Goal: Task Accomplishment & Management: Use online tool/utility

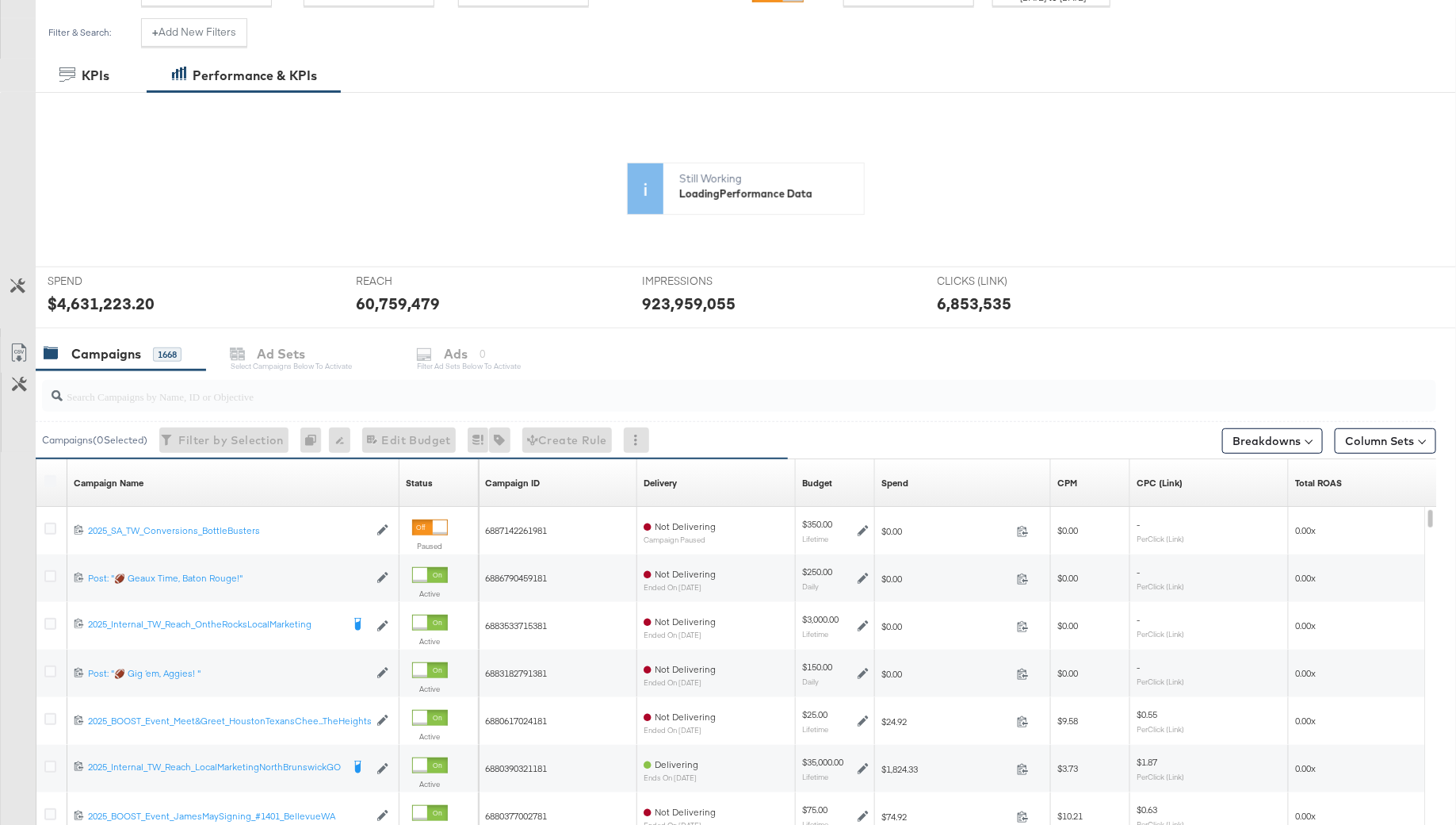
scroll to position [407, 0]
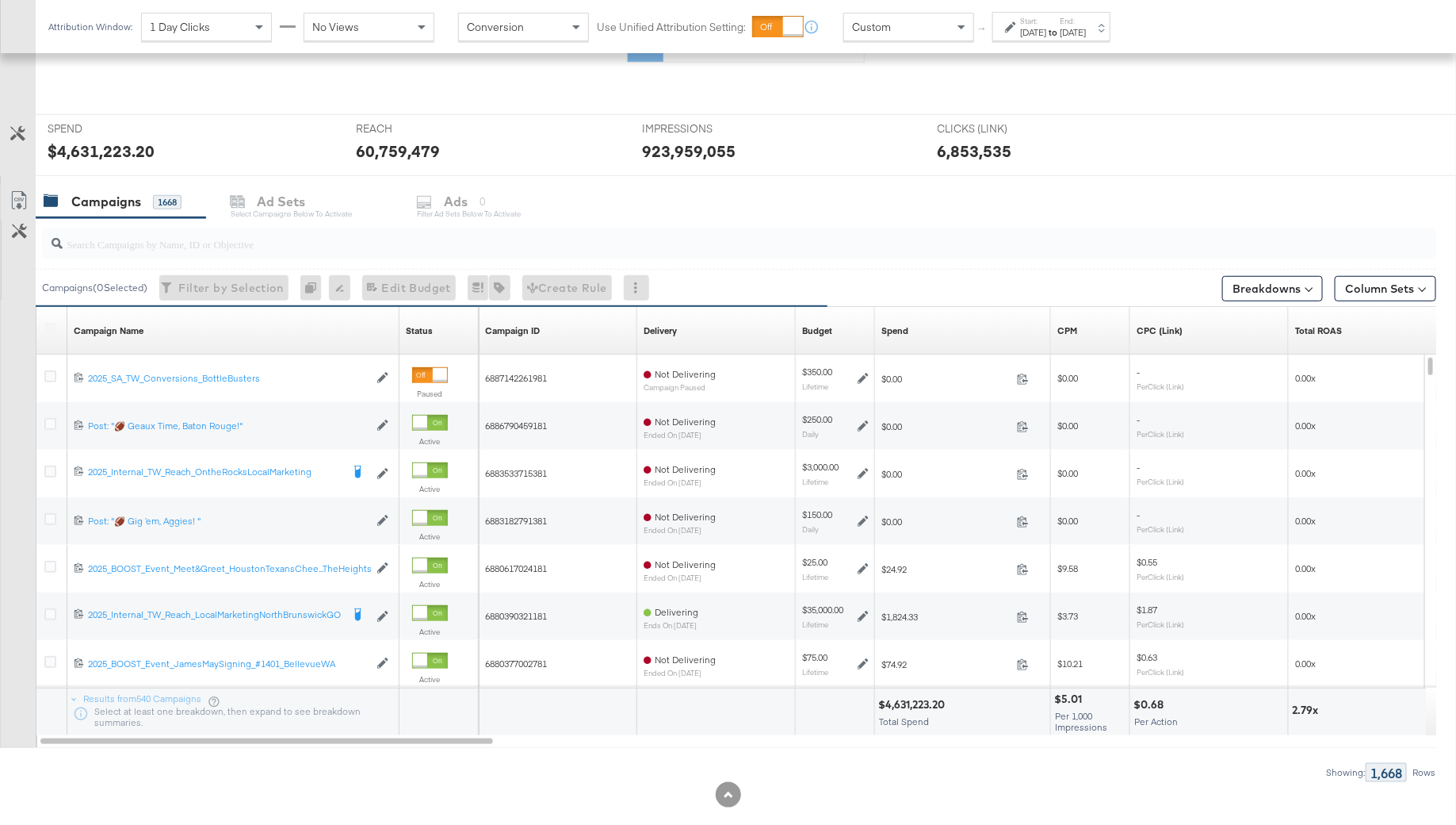
click at [125, 244] on input "search" at bounding box center [686, 237] width 1246 height 31
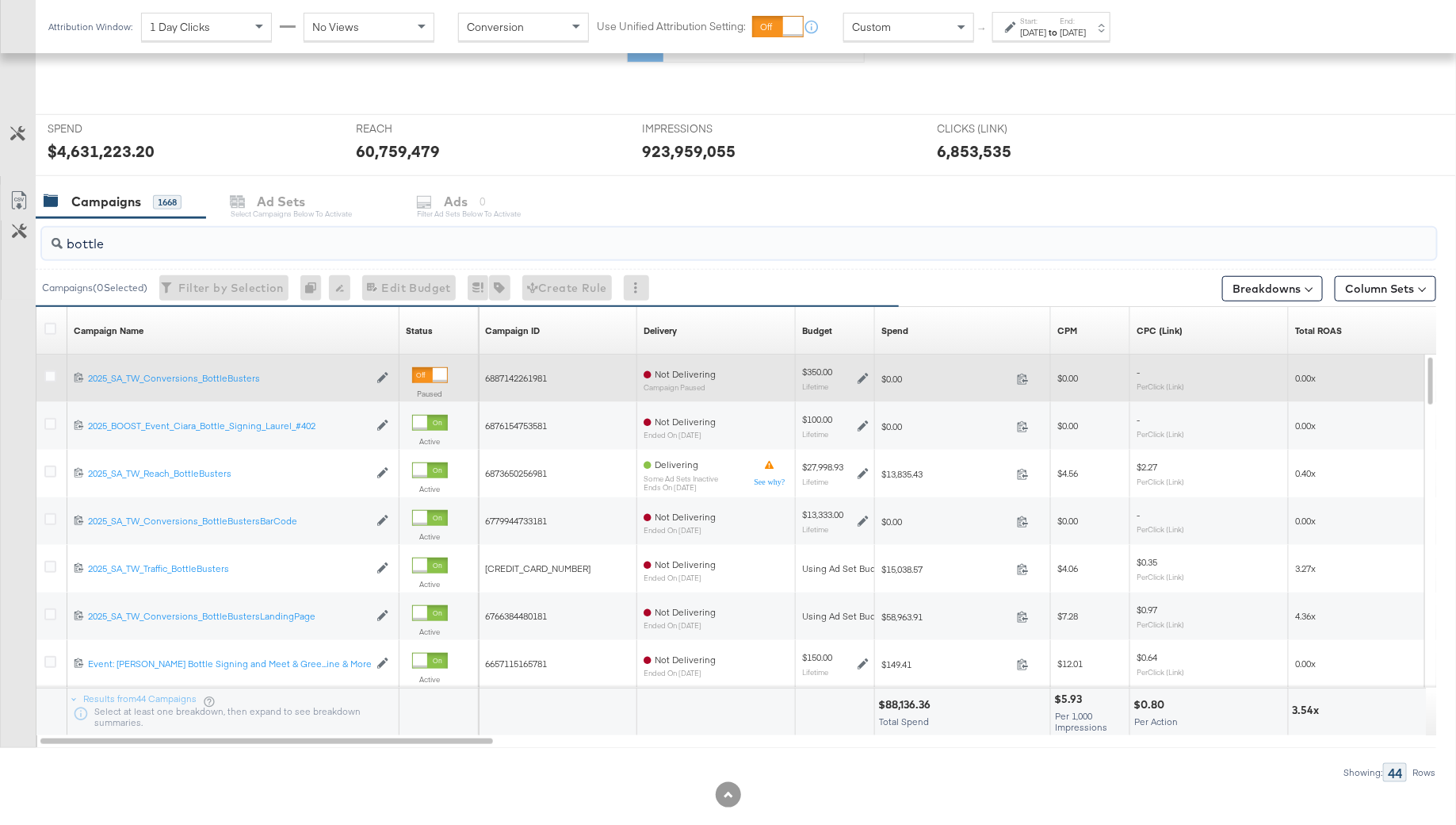
type input "bottle"
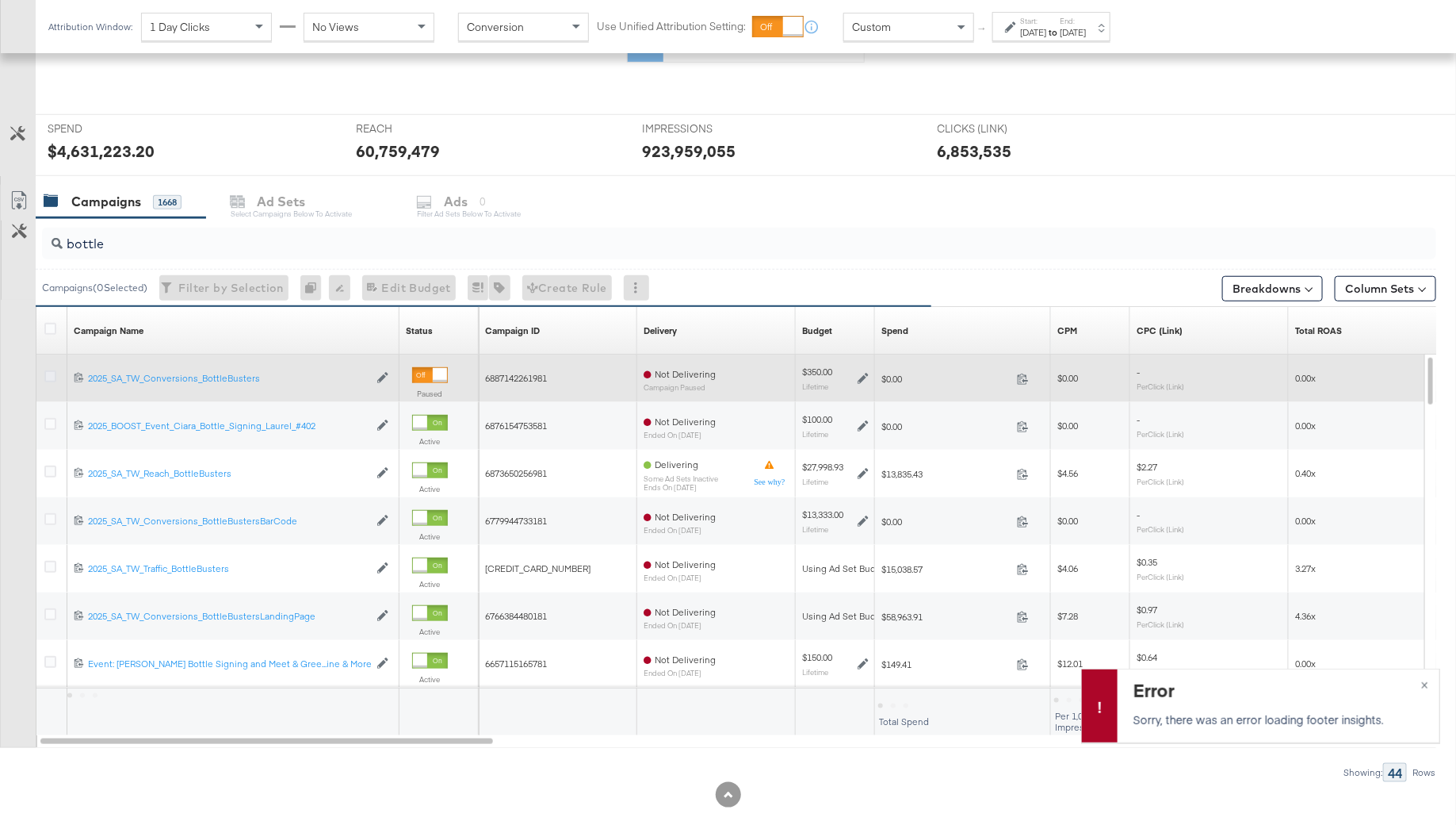
click at [45, 374] on icon at bounding box center [50, 376] width 12 height 12
click at [0, 0] on input "checkbox" at bounding box center [0, 0] width 0 height 0
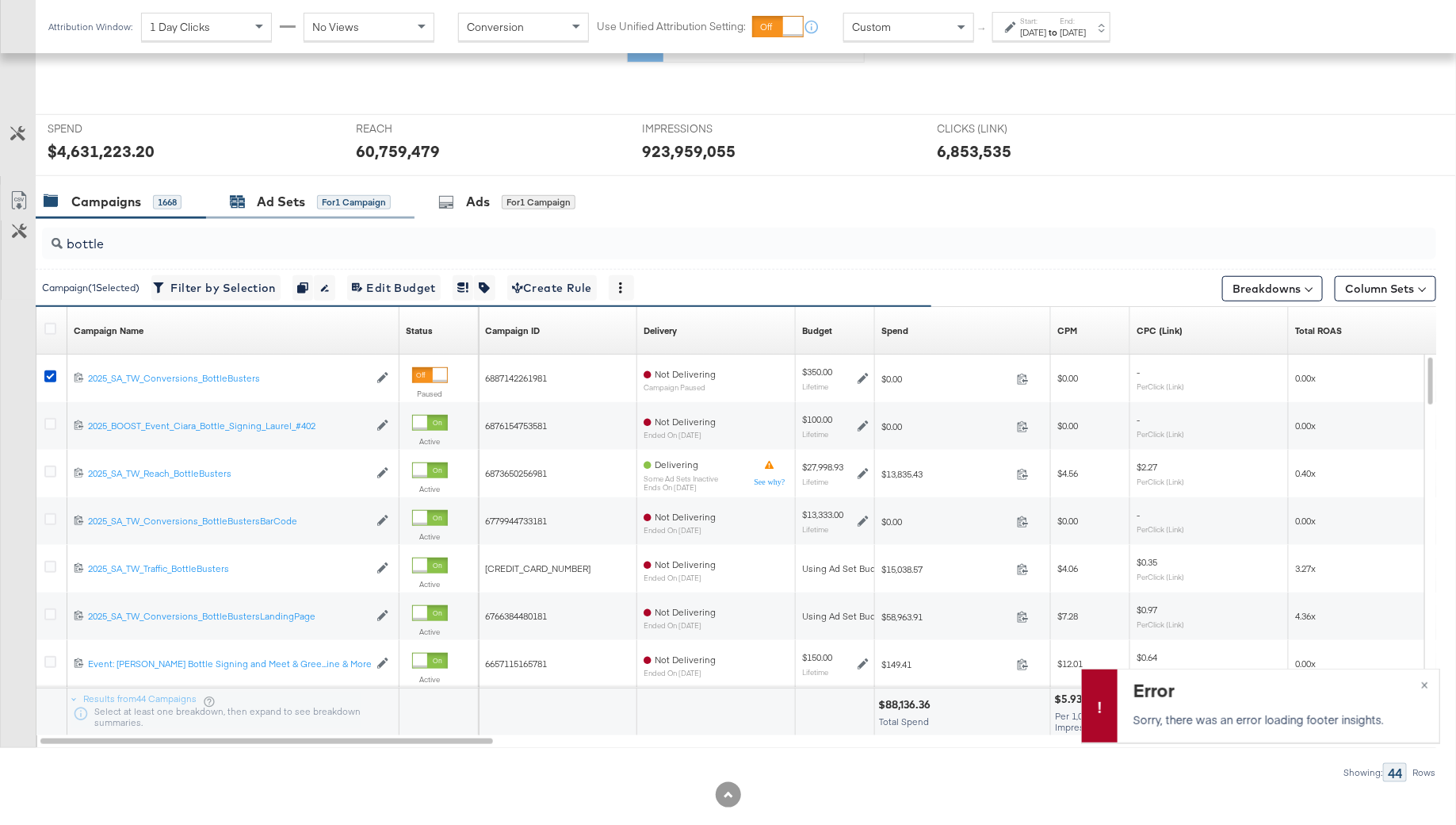
click at [340, 196] on div "for 1 Campaign" at bounding box center [354, 202] width 74 height 14
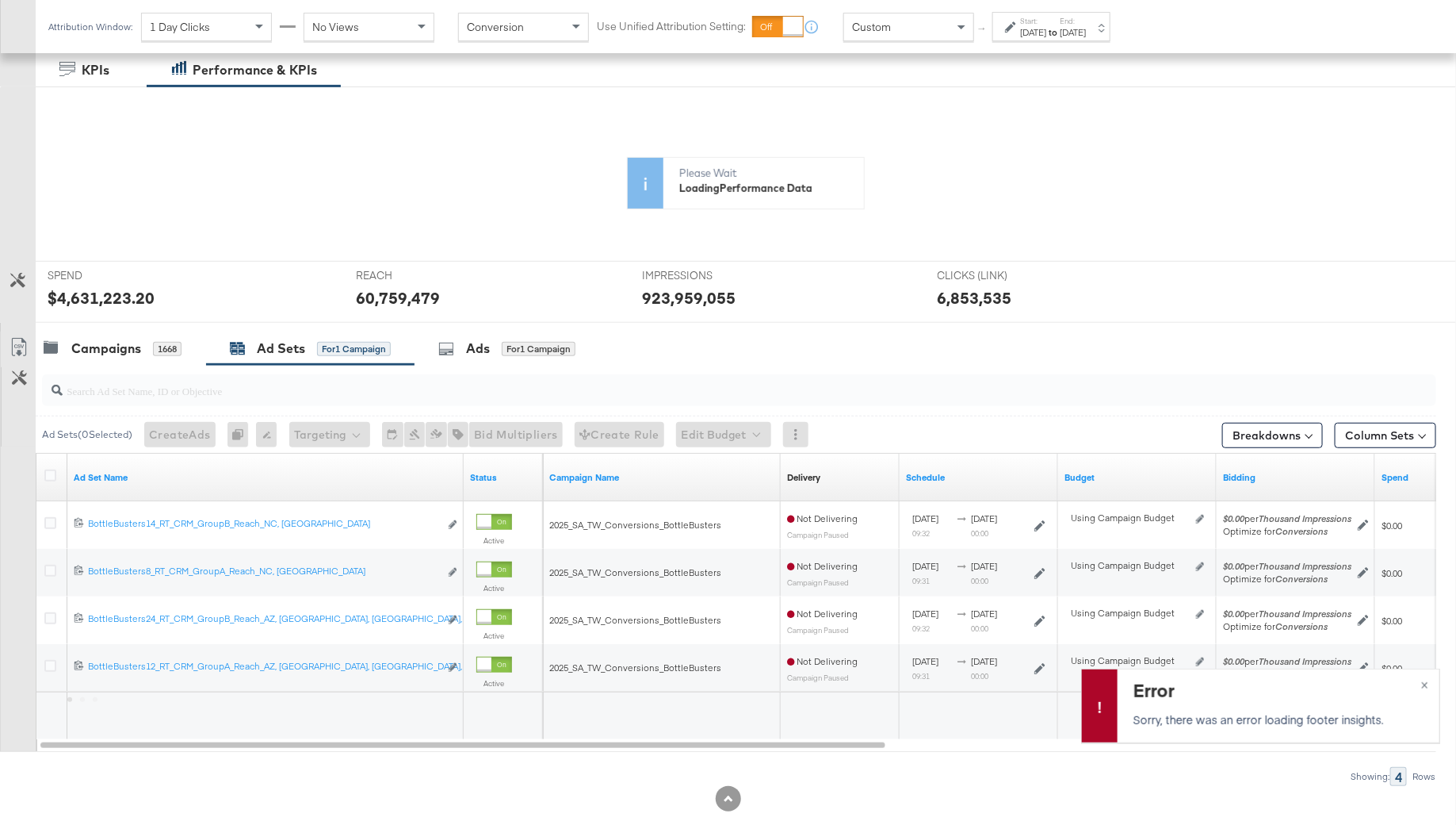
scroll to position [289, 0]
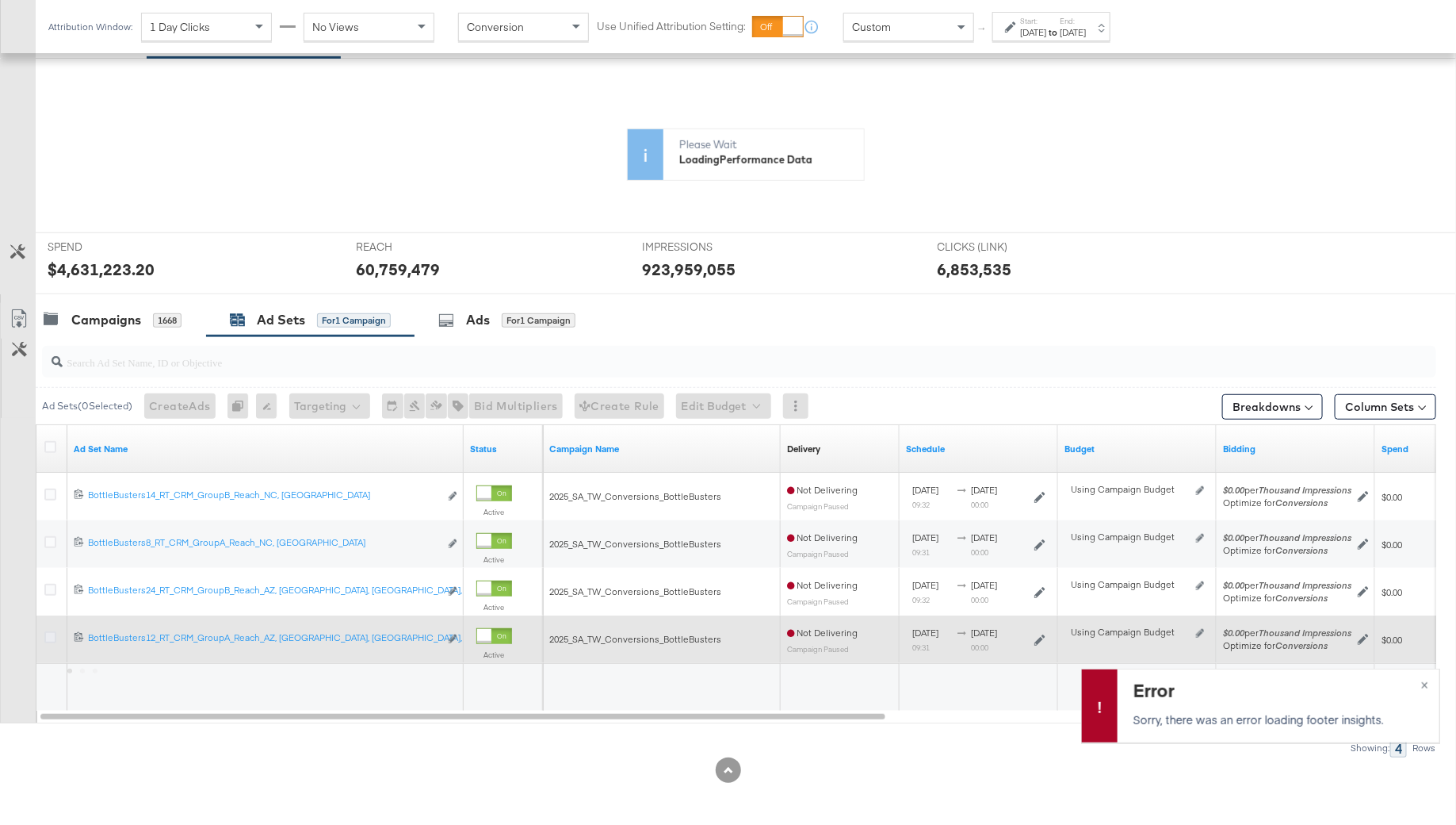
click at [50, 632] on icon at bounding box center [50, 637] width 12 height 12
click at [0, 0] on input "checkbox" at bounding box center [0, 0] width 0 height 0
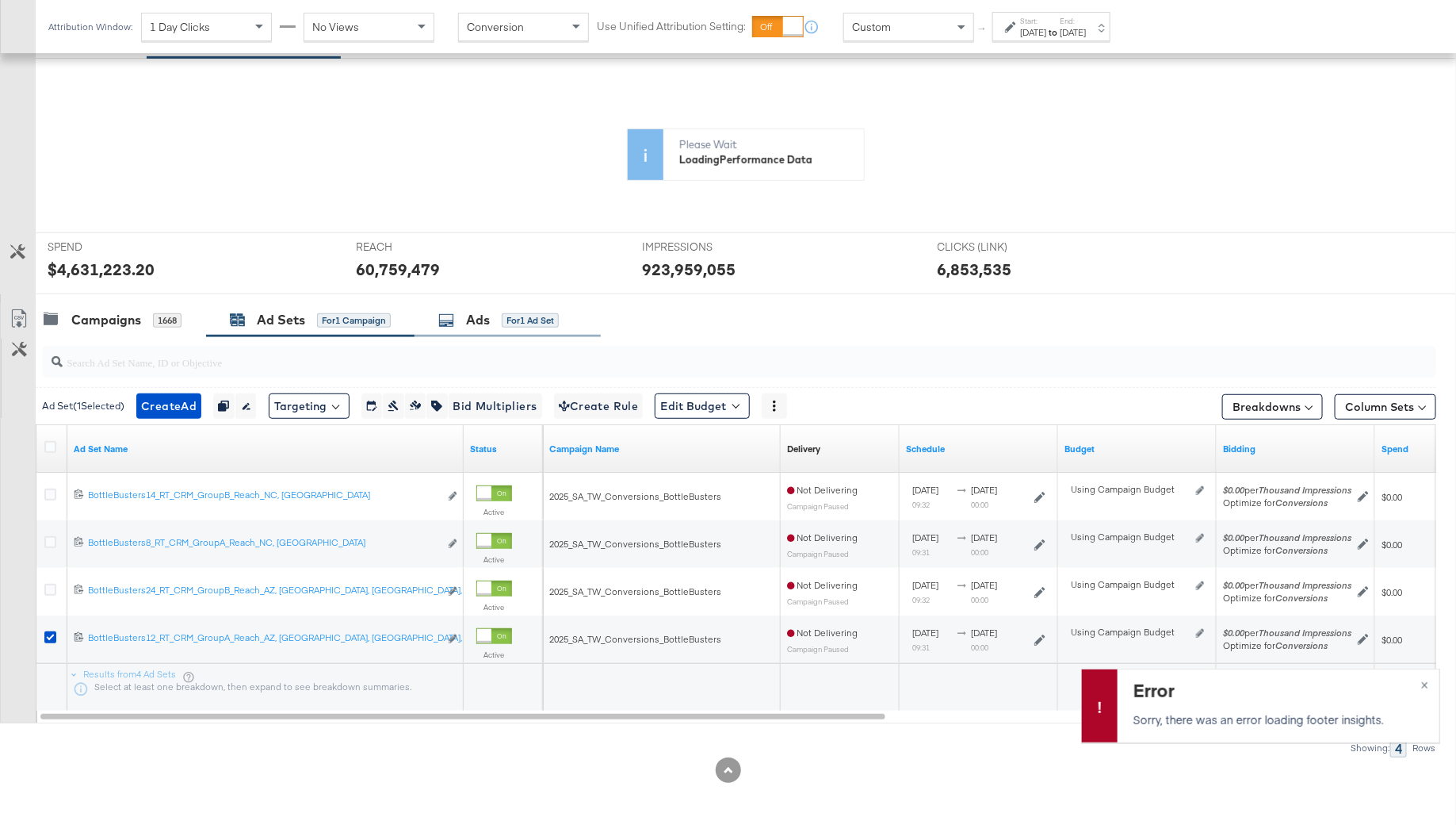
click at [579, 332] on div "Ads for 1 Ad Set" at bounding box center [507, 320] width 186 height 34
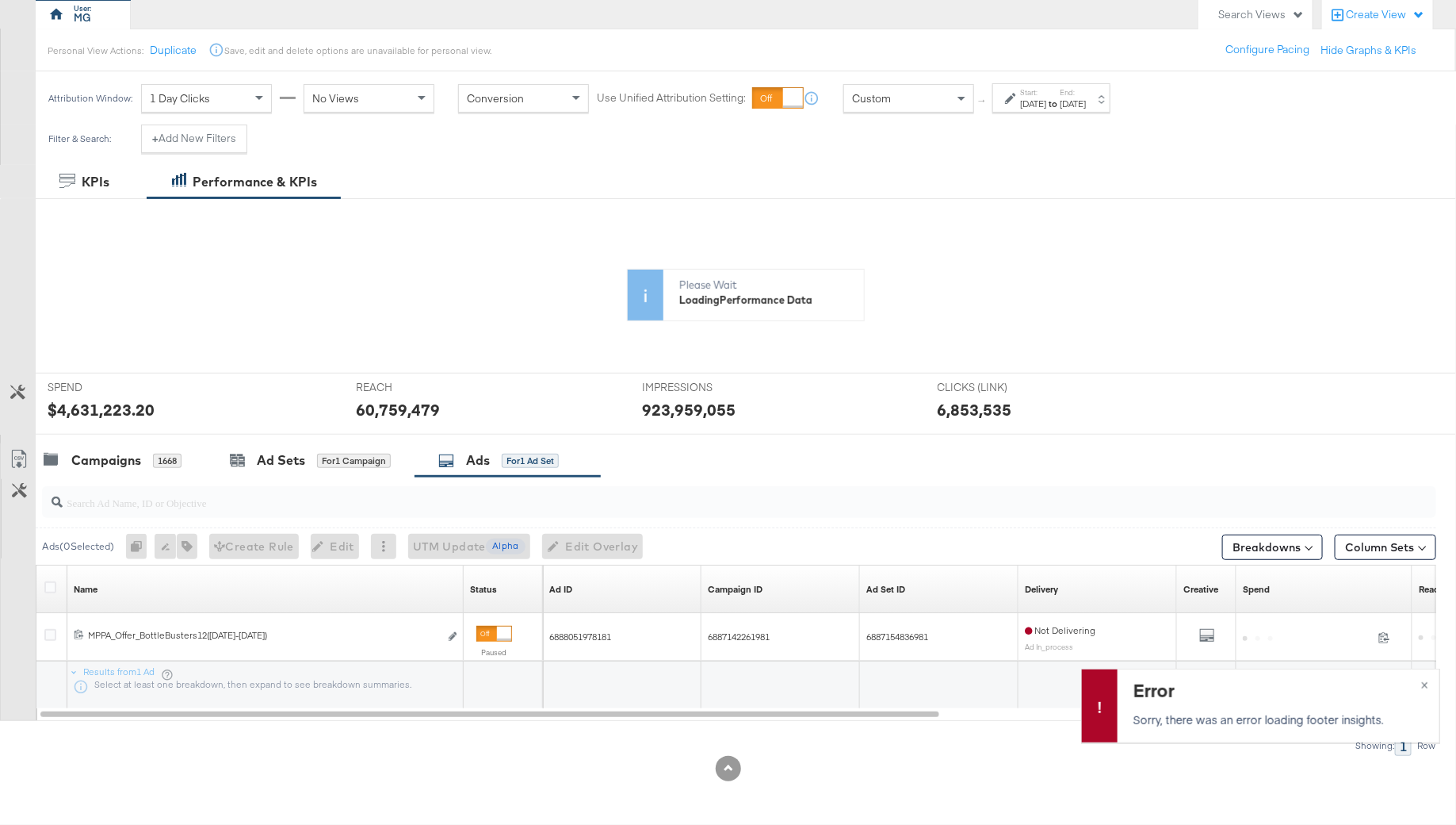
scroll to position [146, 0]
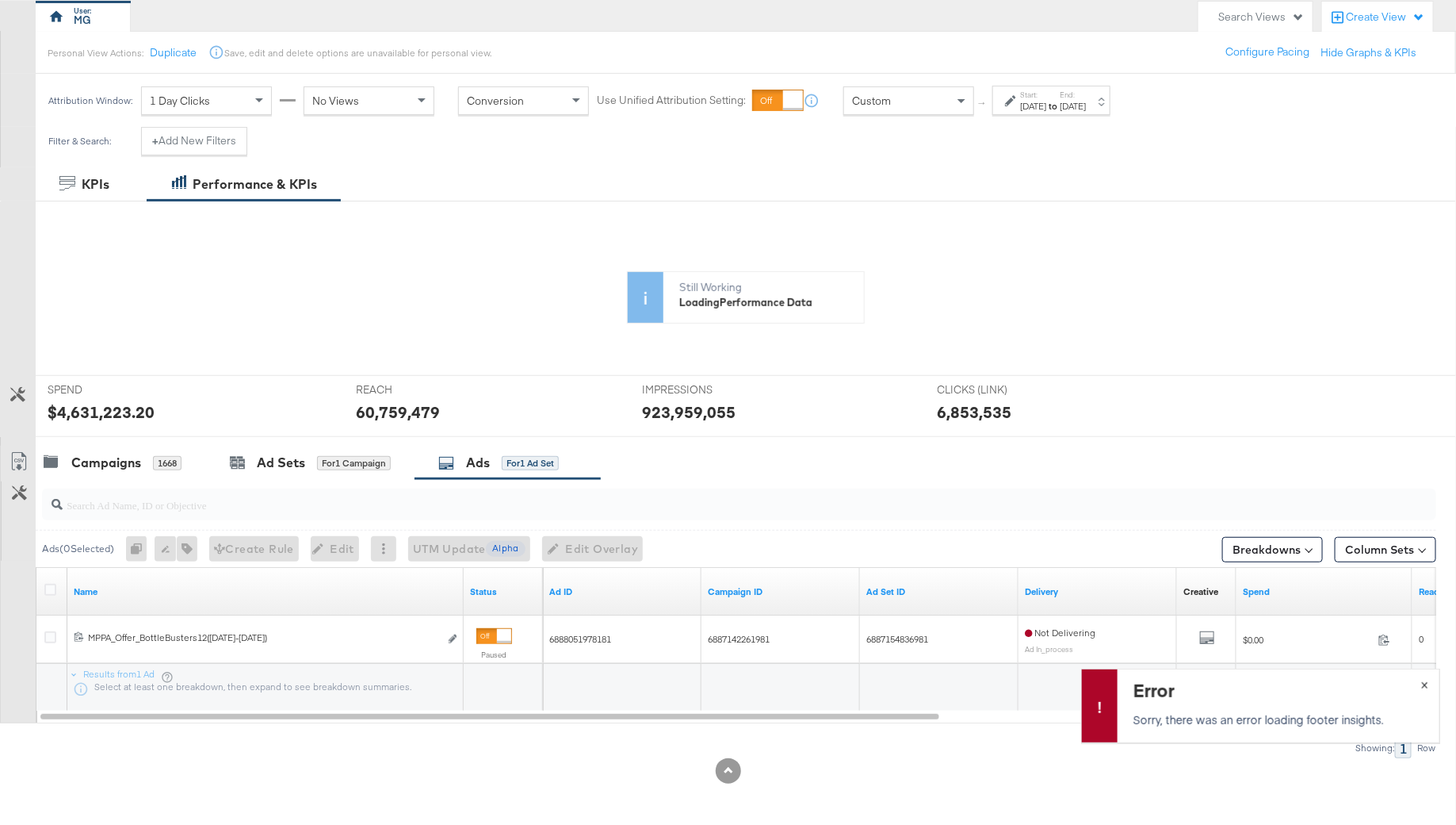
click at [1426, 677] on span "×" at bounding box center [1424, 683] width 8 height 18
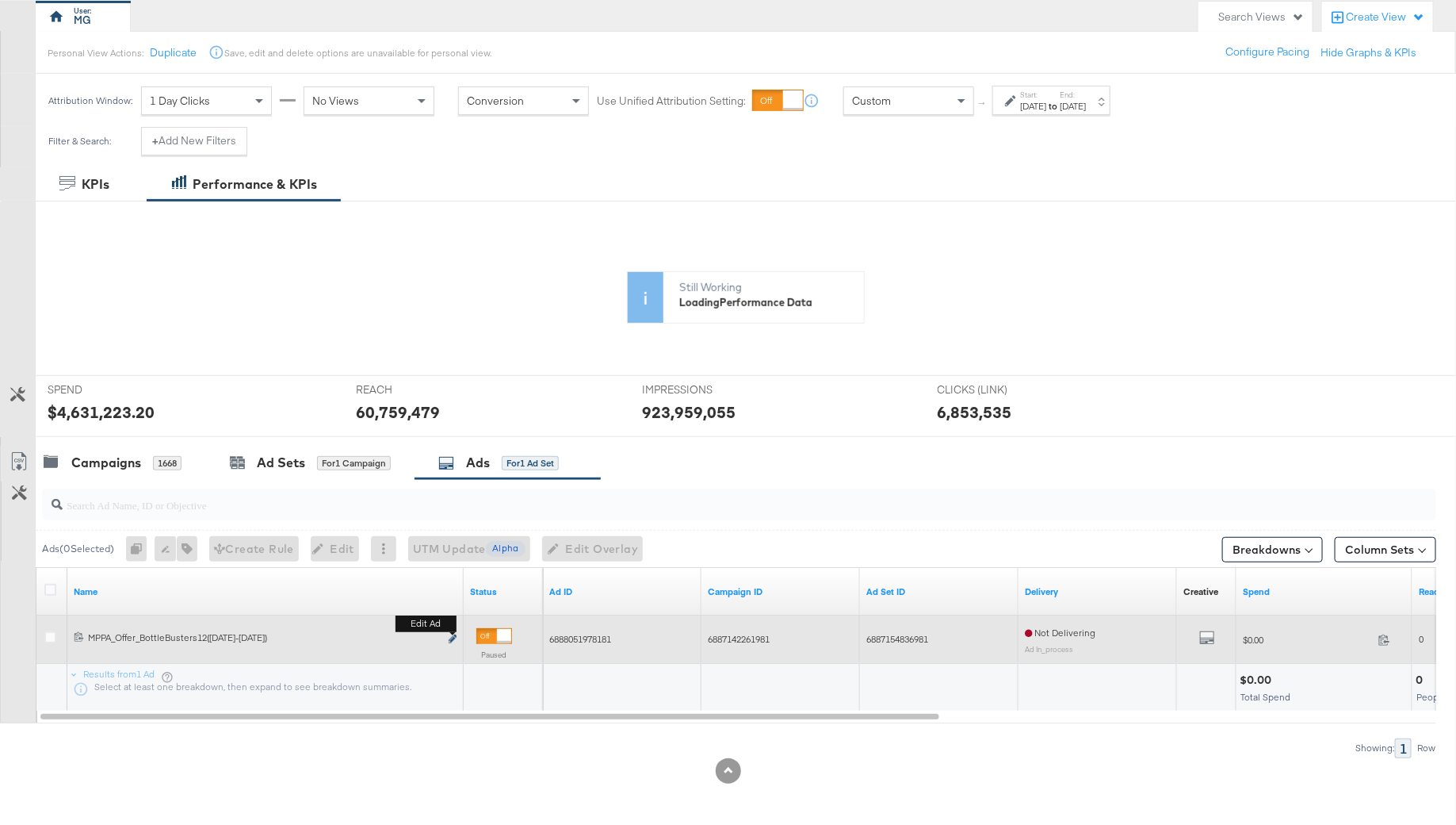
click at [455, 635] on icon "link" at bounding box center [452, 638] width 8 height 8
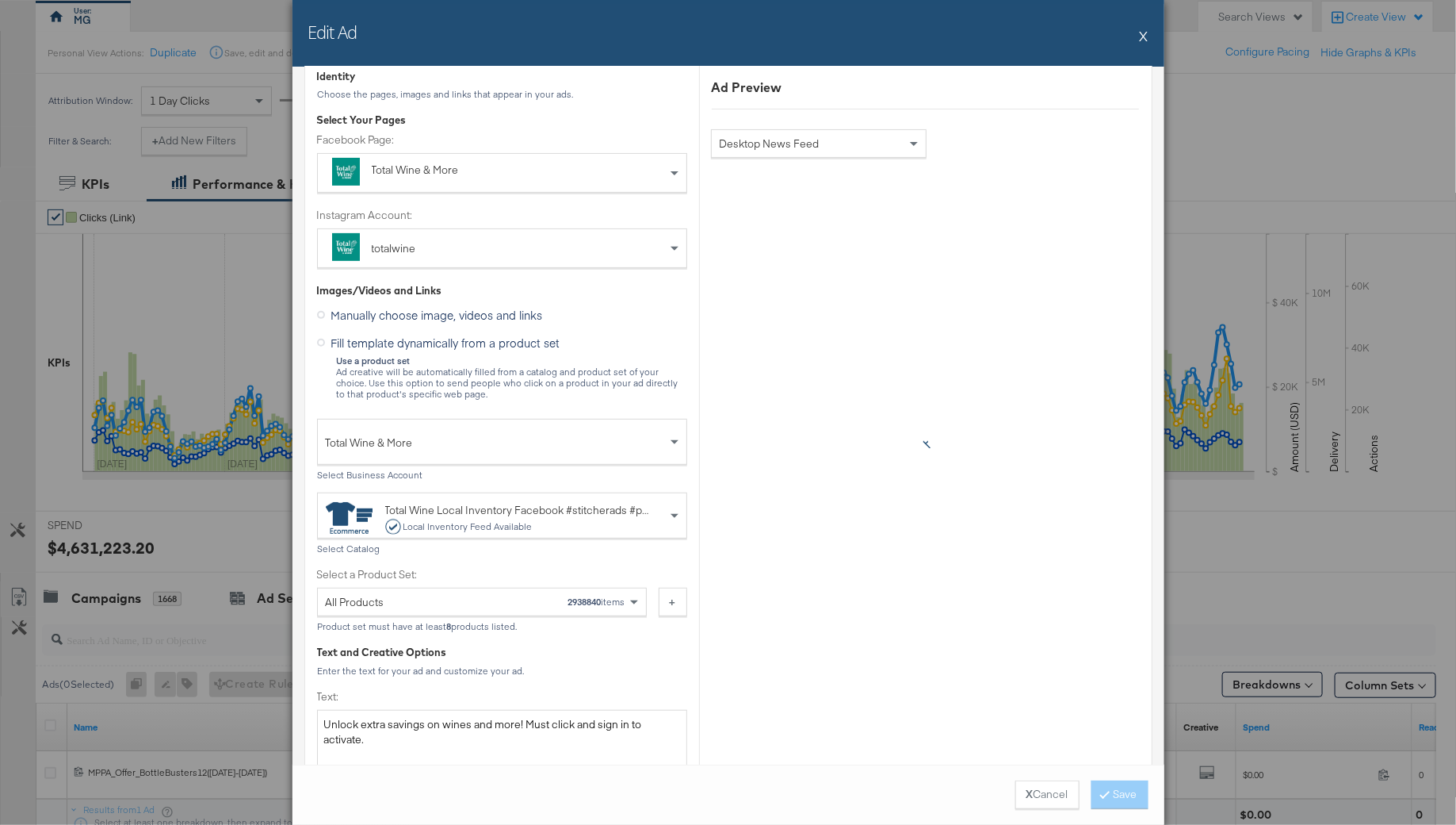
scroll to position [199, 0]
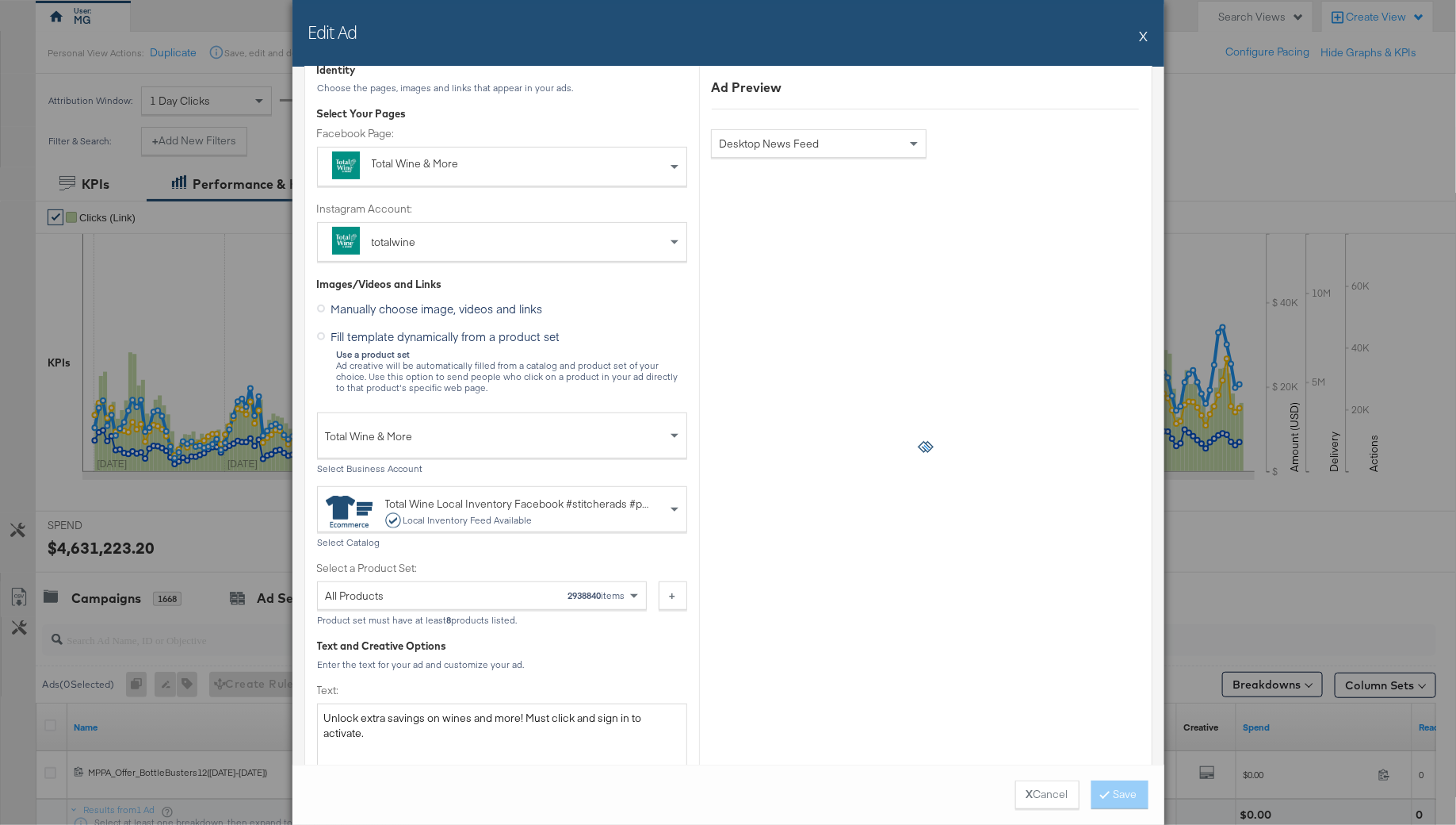
click at [383, 585] on div "All Products 2938840 items" at bounding box center [476, 596] width 301 height 27
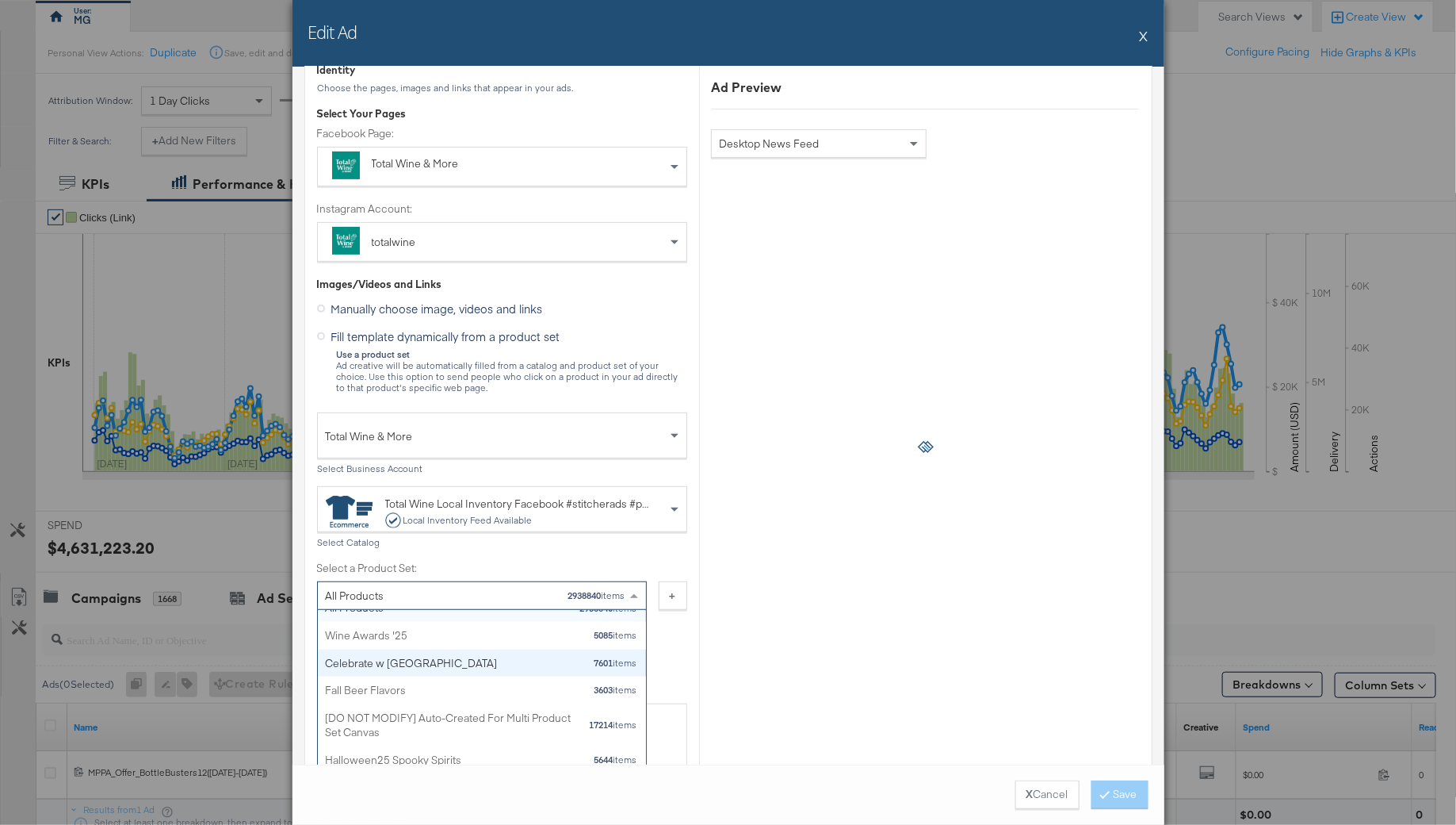
scroll to position [0, 0]
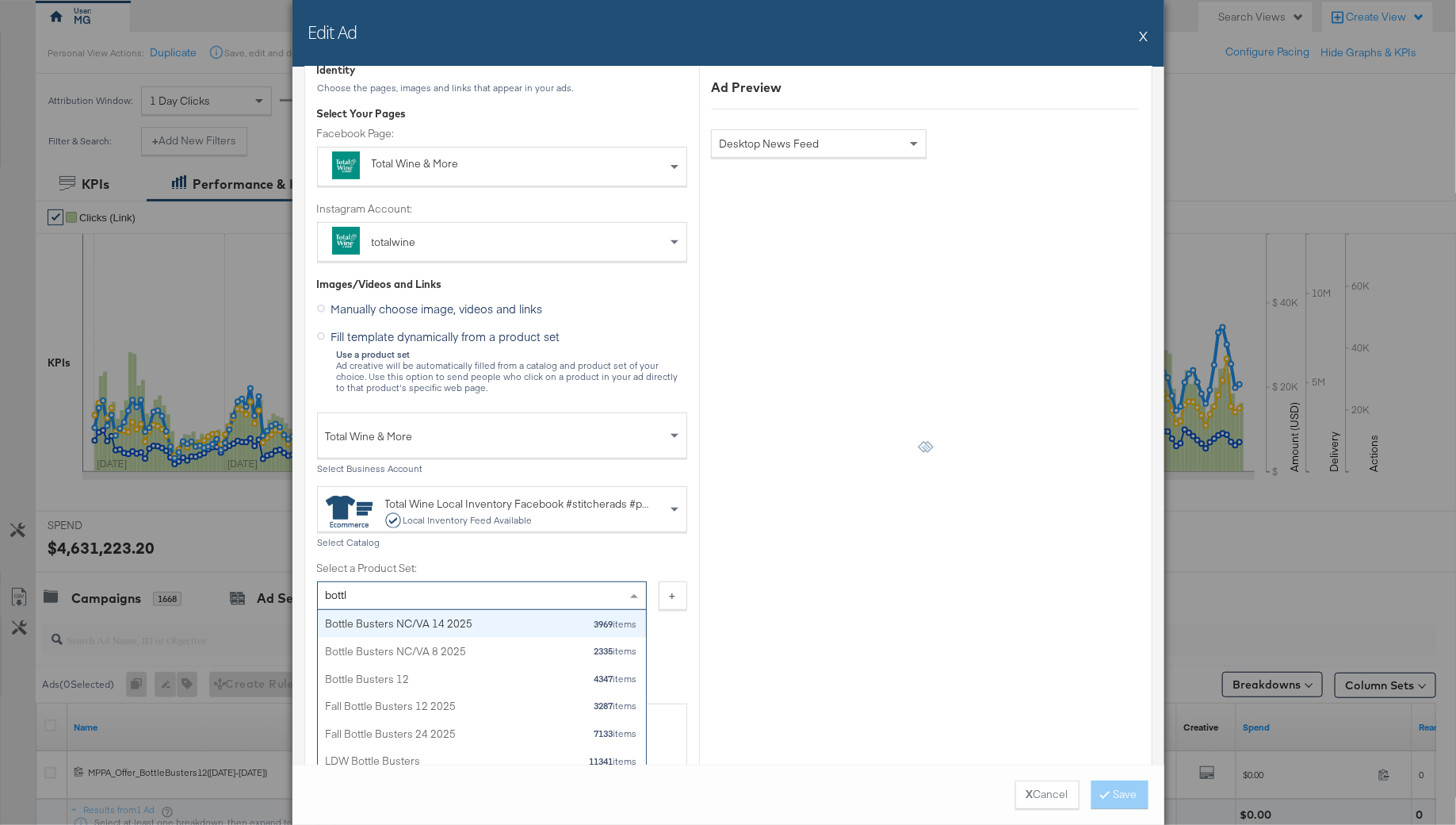
type input "bottle"
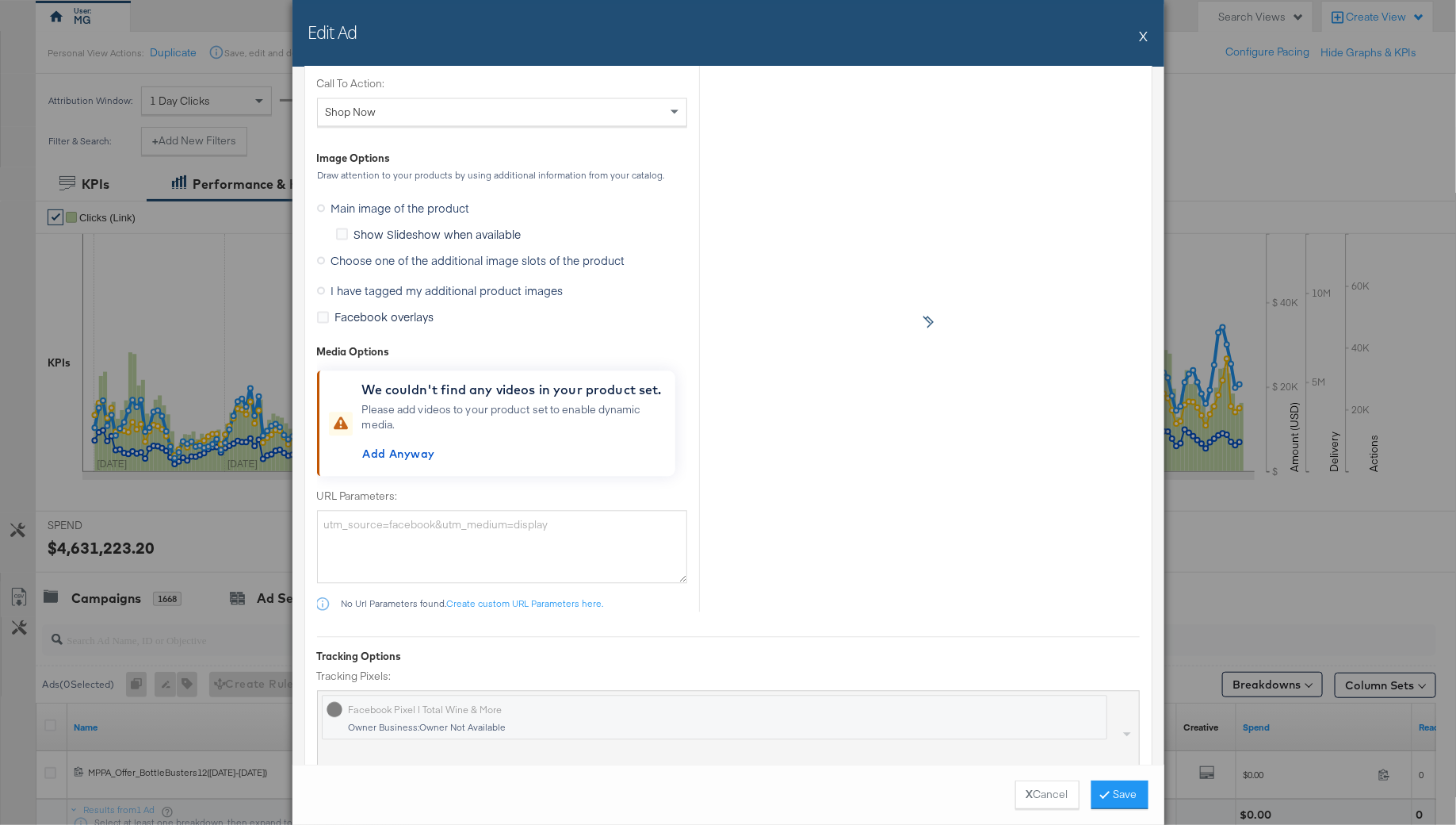
scroll to position [1565, 0]
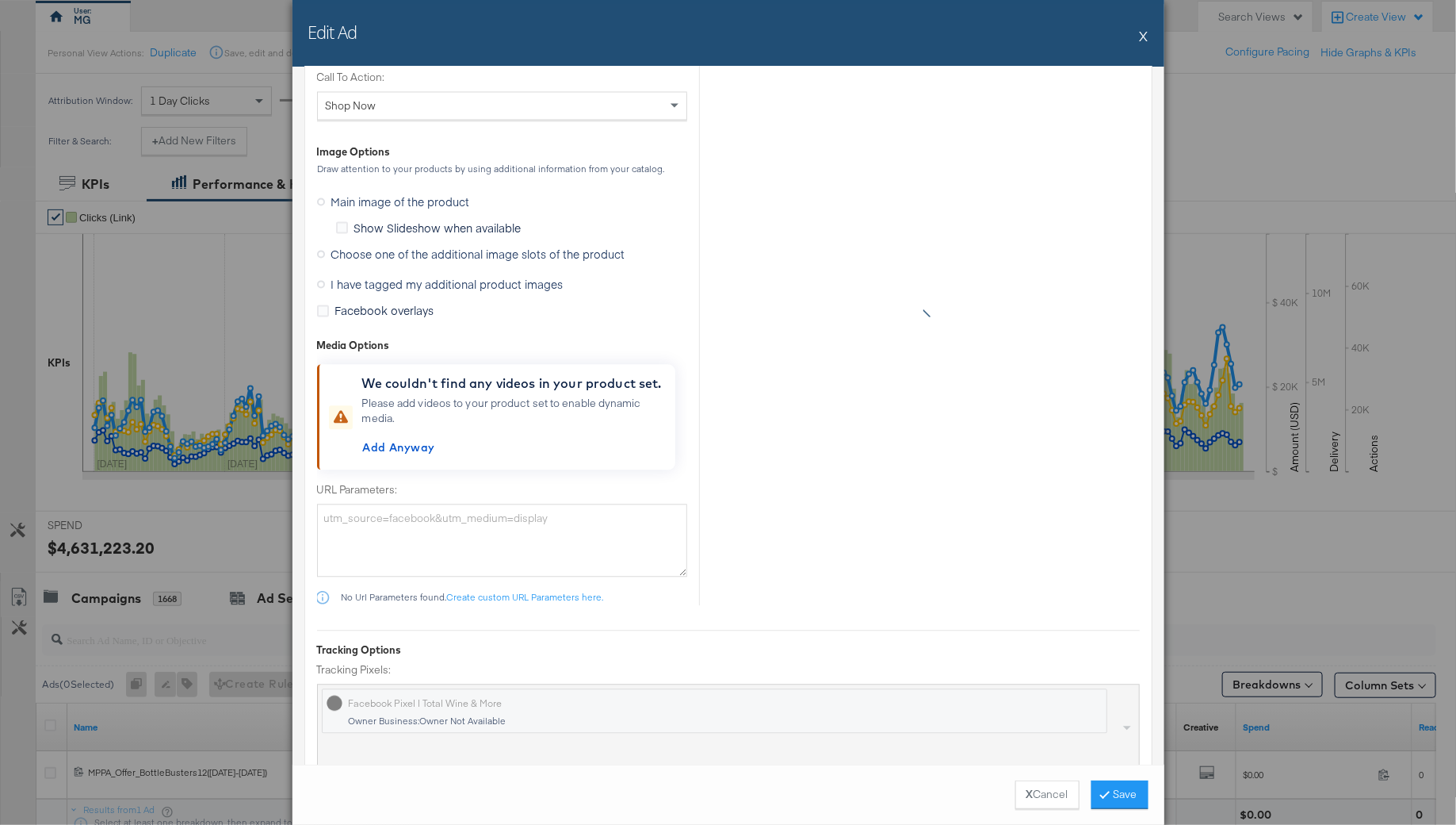
click at [320, 250] on icon at bounding box center [321, 253] width 8 height 8
click at [0, 0] on input "Choose one of the additional image slots of the product" at bounding box center [0, 0] width 0 height 0
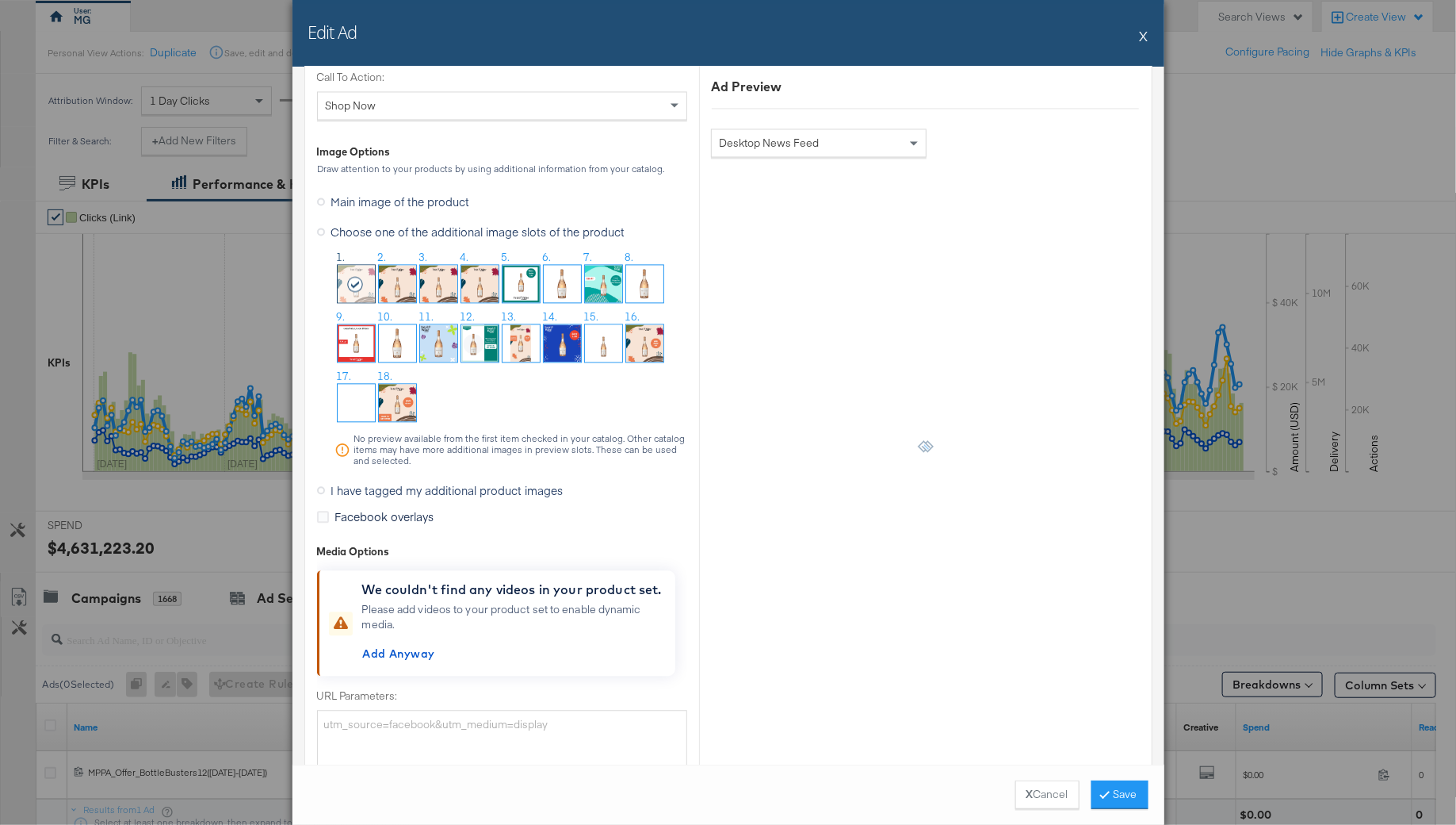
scroll to position [1583, 0]
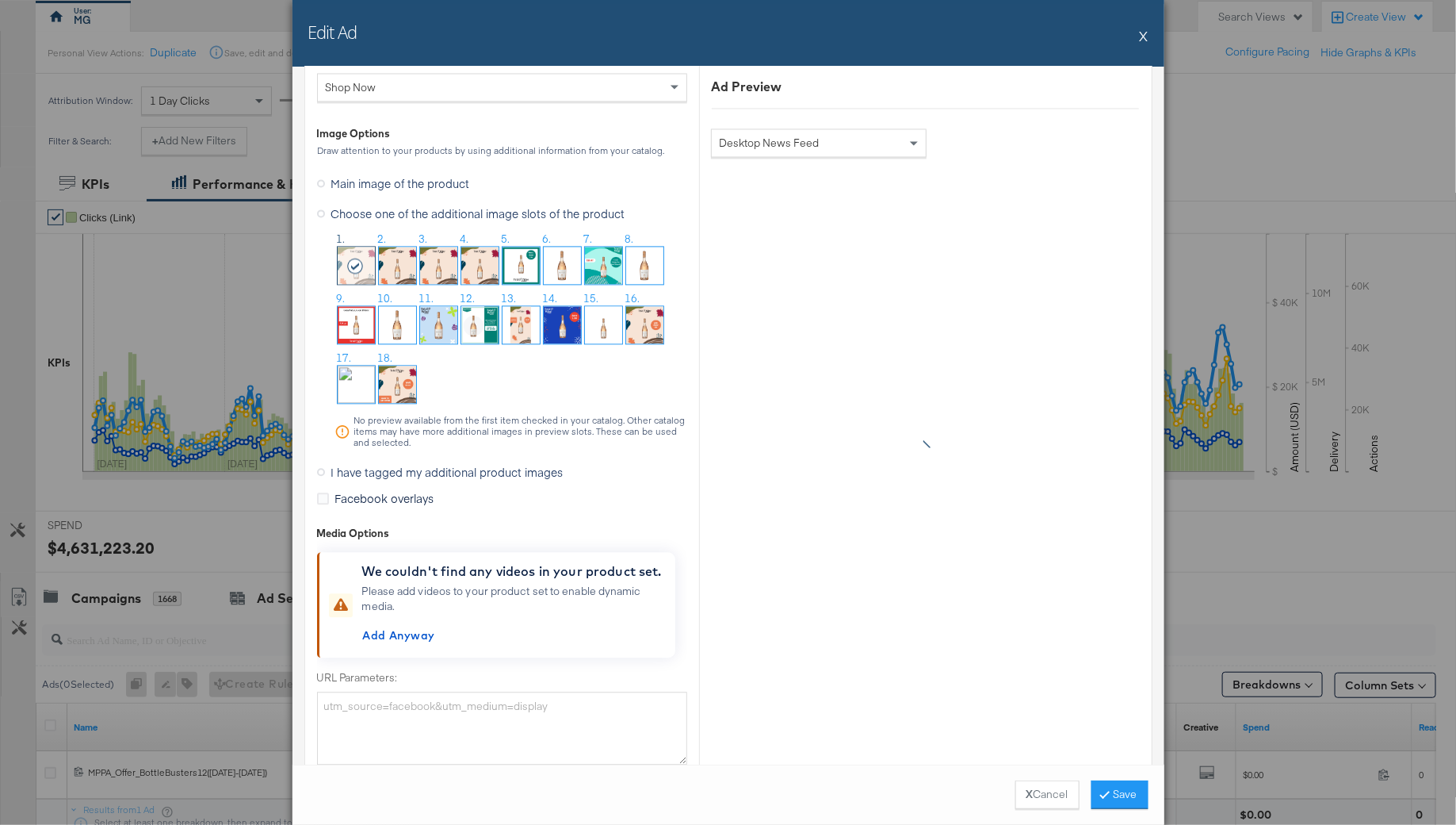
click at [406, 379] on img at bounding box center [398, 384] width 37 height 37
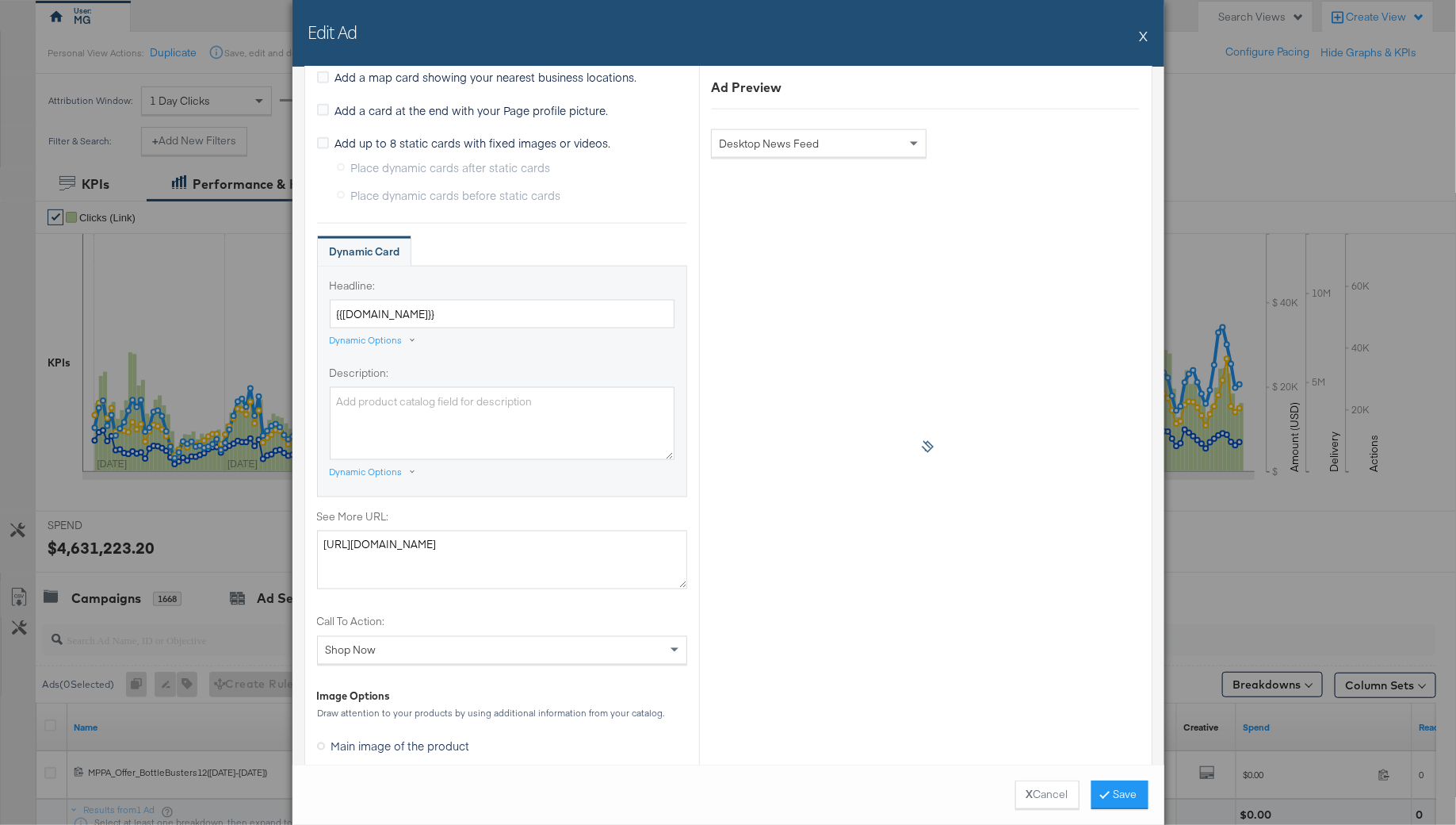
scroll to position [1065, 0]
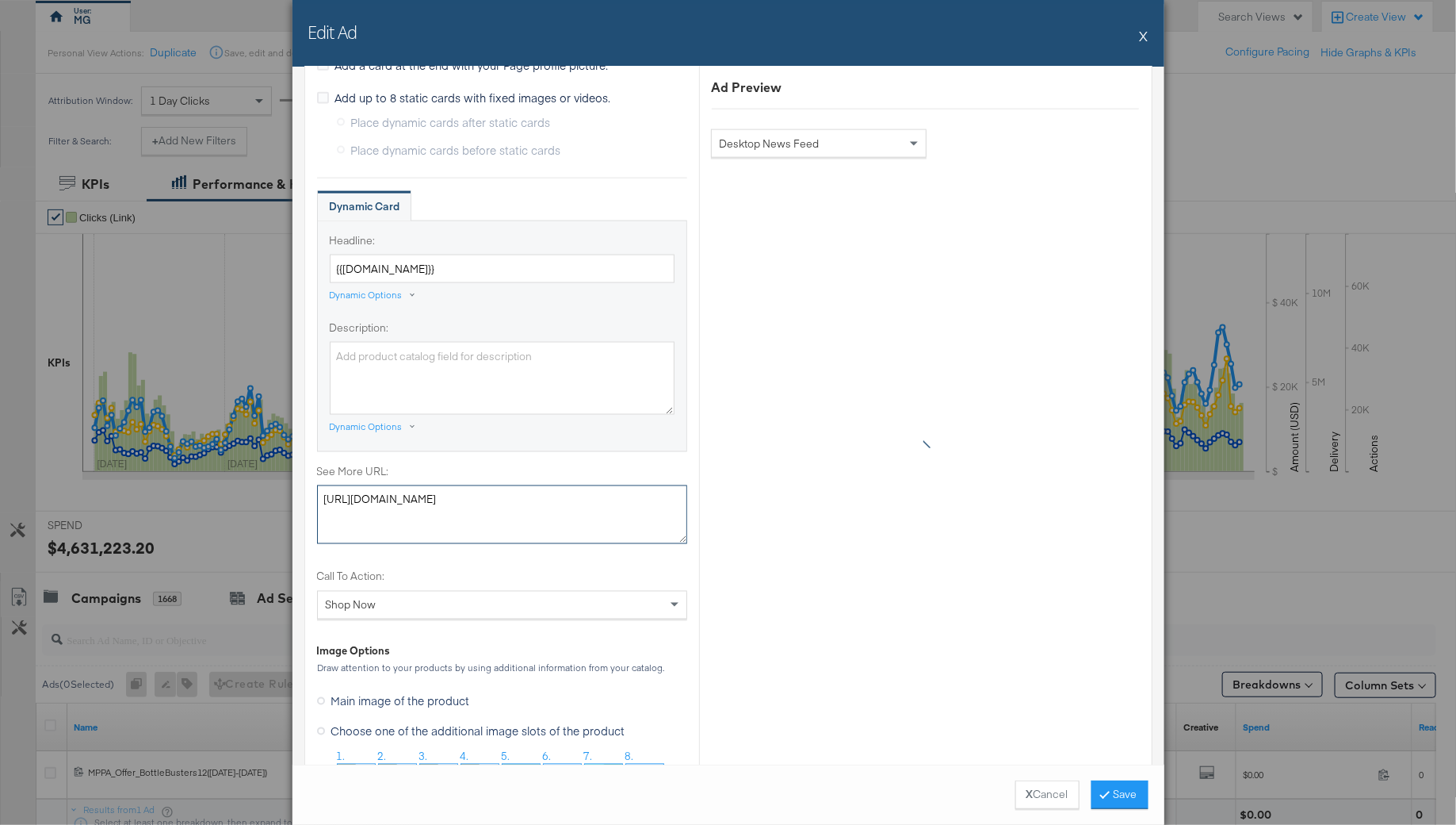
click at [439, 495] on textarea "[URL][DOMAIN_NAME]" at bounding box center [502, 514] width 370 height 59
paste textarea "s://[DOMAIN_NAME][URL]"
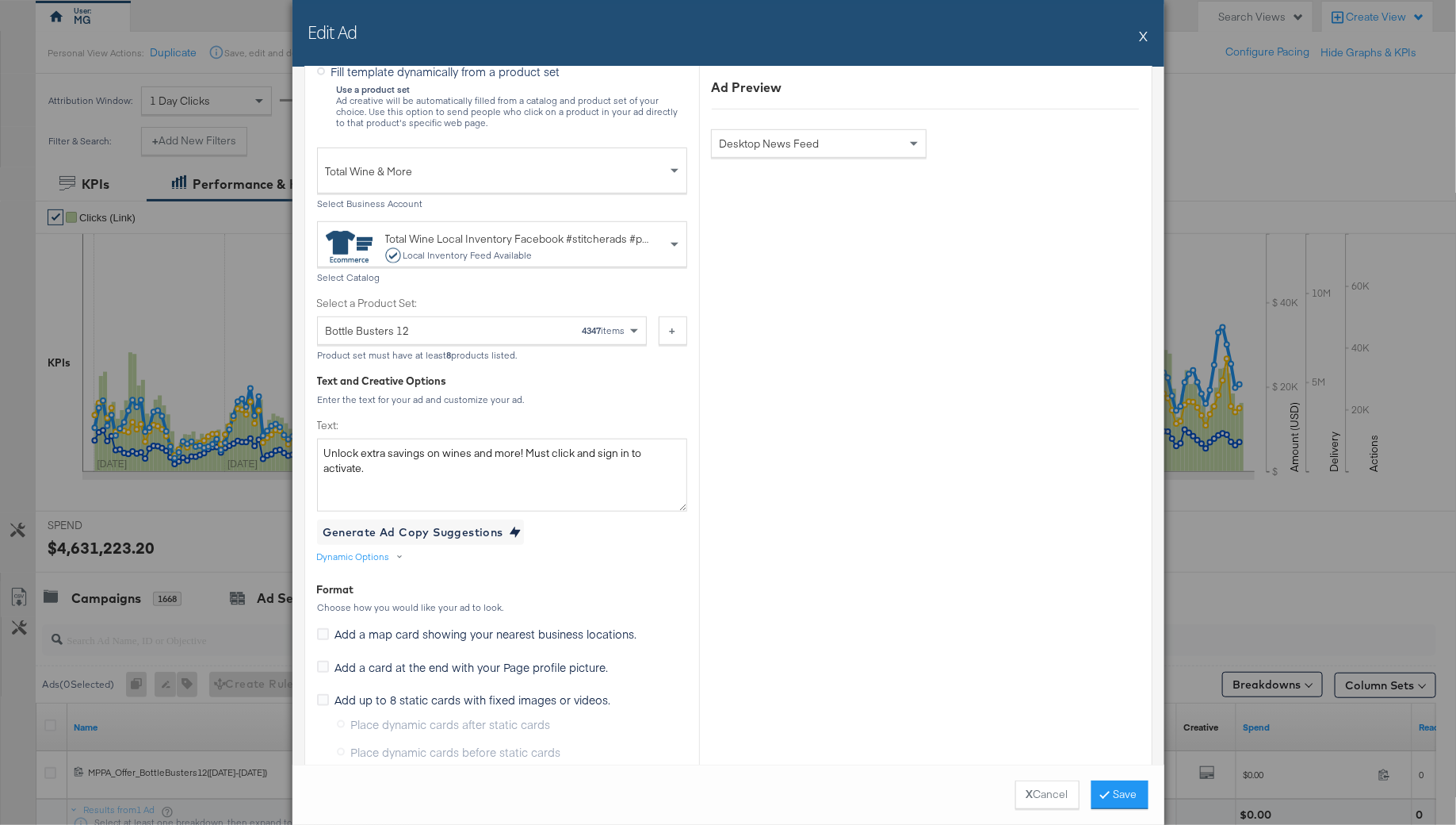
scroll to position [0, 0]
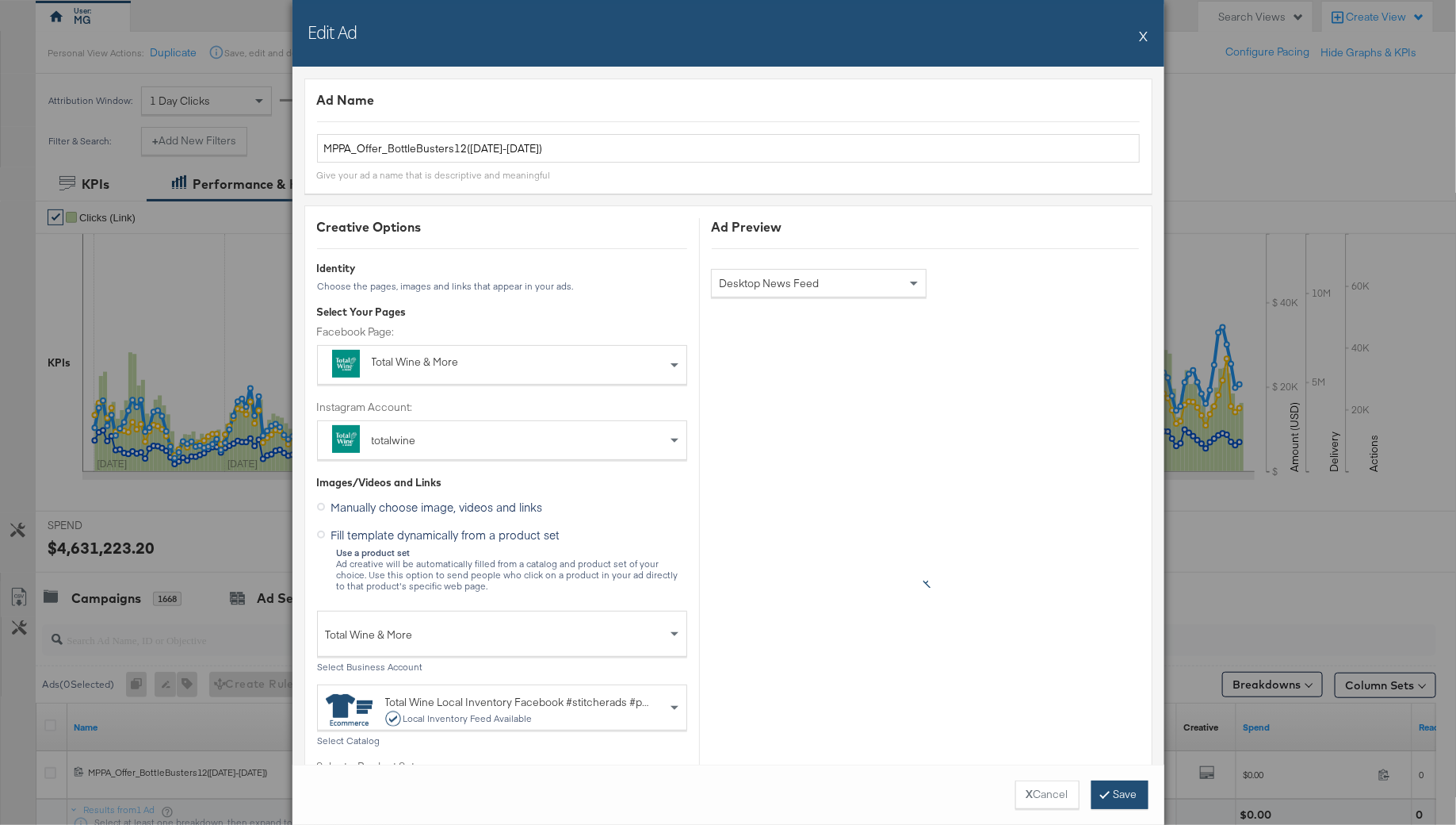
type textarea "[URL][DOMAIN_NAME]"
click at [1131, 794] on button "Save" at bounding box center [1120, 795] width 57 height 28
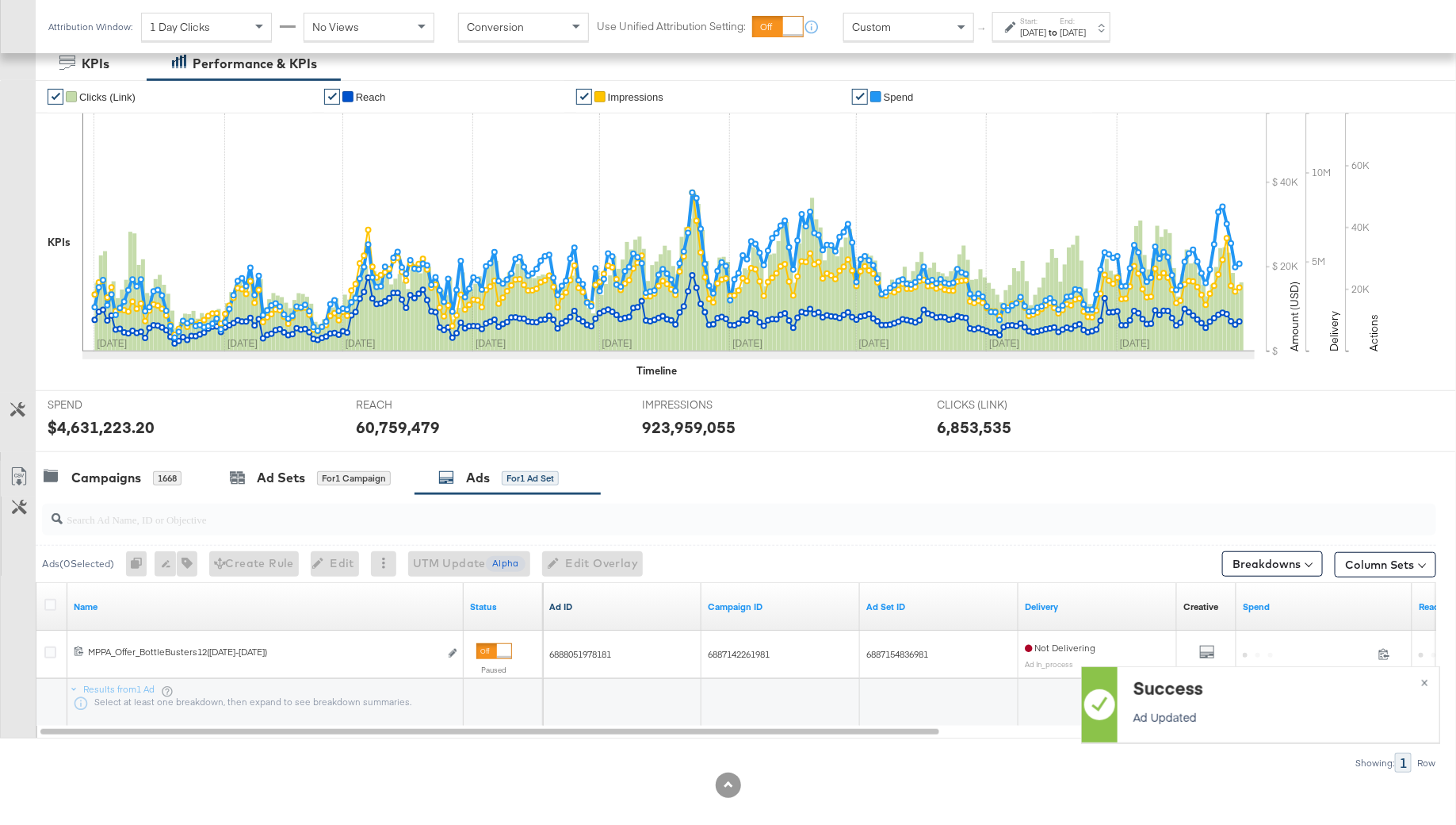
scroll to position [264, 0]
